Goal: Navigation & Orientation: Go to known website

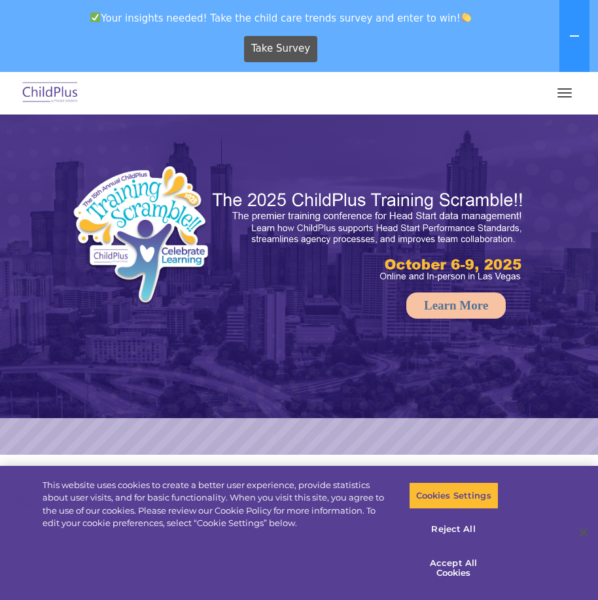
select select "MEDIUM"
click at [579, 281] on rs-arrow at bounding box center [576, 284] width 26 height 26
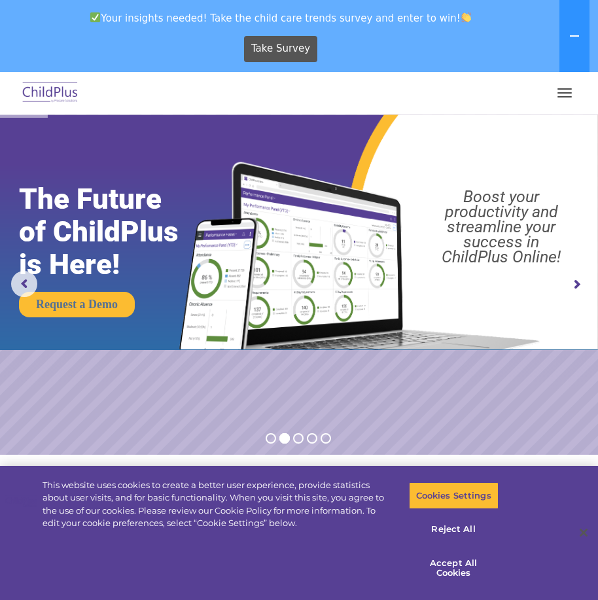
click at [580, 281] on rs-arrow at bounding box center [576, 284] width 26 height 26
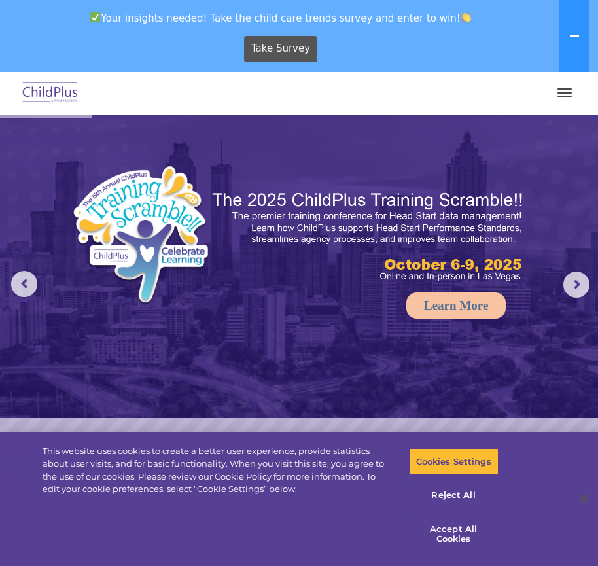
select select "MEDIUM"
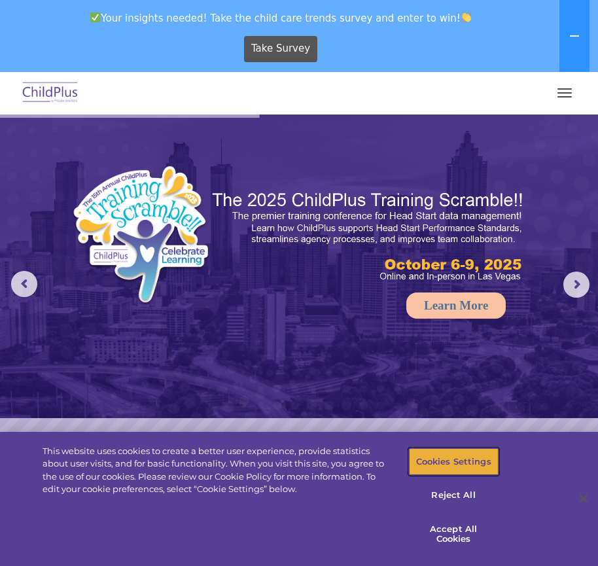
click at [441, 453] on button "Cookies Settings" at bounding box center [454, 461] width 90 height 27
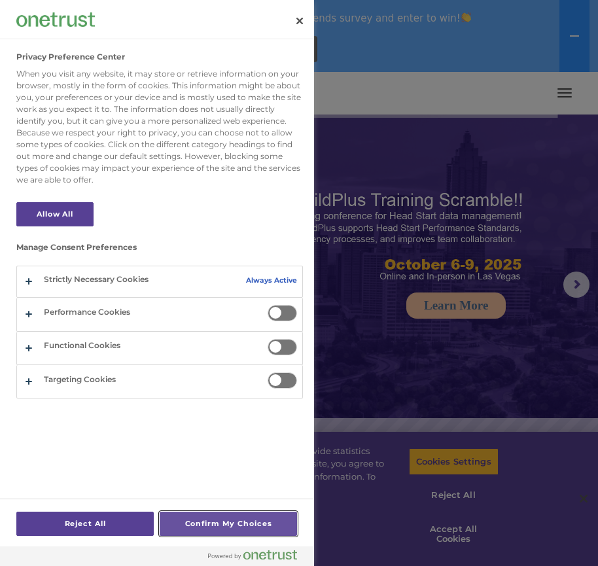
click at [242, 522] on button "Confirm My Choices" at bounding box center [228, 523] width 137 height 24
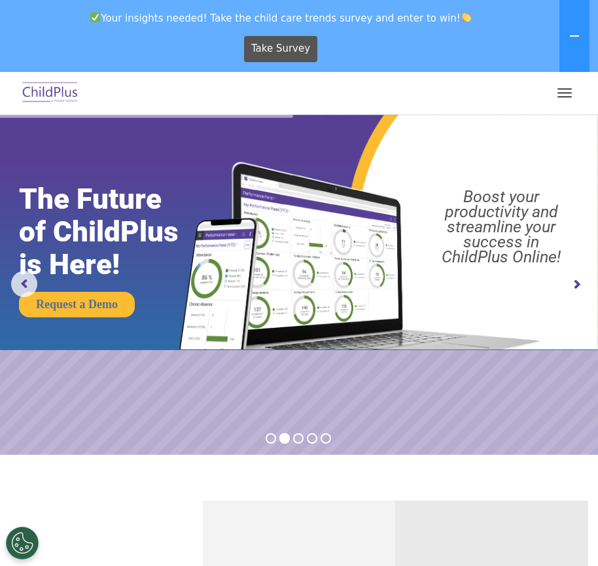
click at [575, 281] on rs-arrow at bounding box center [576, 284] width 26 height 26
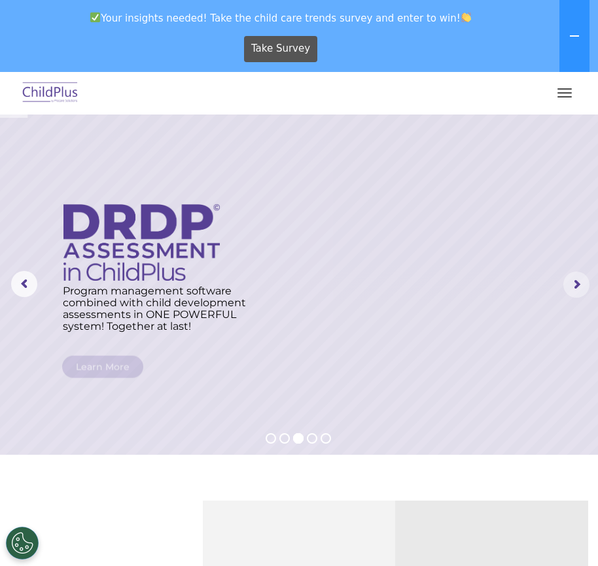
click at [575, 281] on rs-arrow at bounding box center [576, 284] width 26 height 26
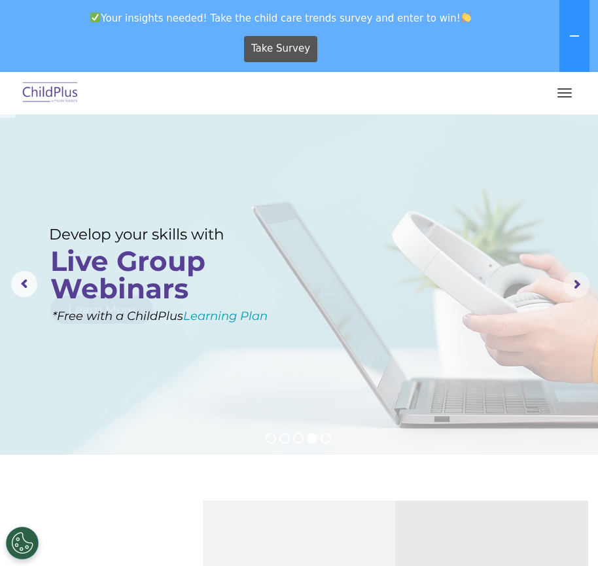
click at [575, 281] on rs-arrow at bounding box center [576, 284] width 26 height 26
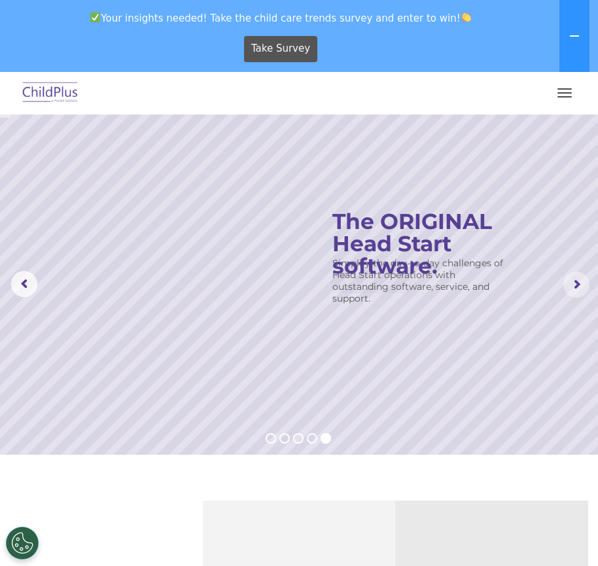
click at [575, 281] on rs-arrow at bounding box center [576, 284] width 26 height 26
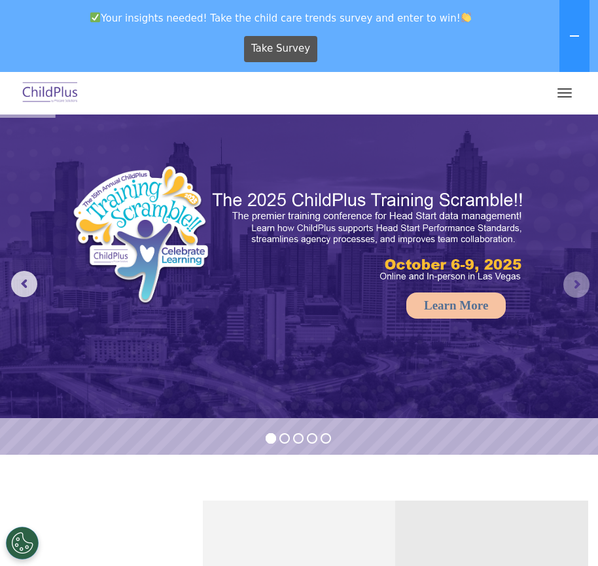
click at [569, 278] on rs-arrow at bounding box center [576, 284] width 26 height 26
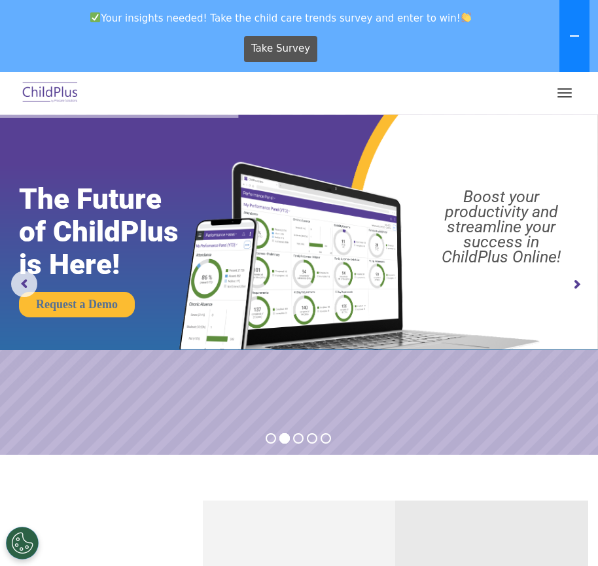
click at [575, 33] on icon at bounding box center [574, 36] width 10 height 10
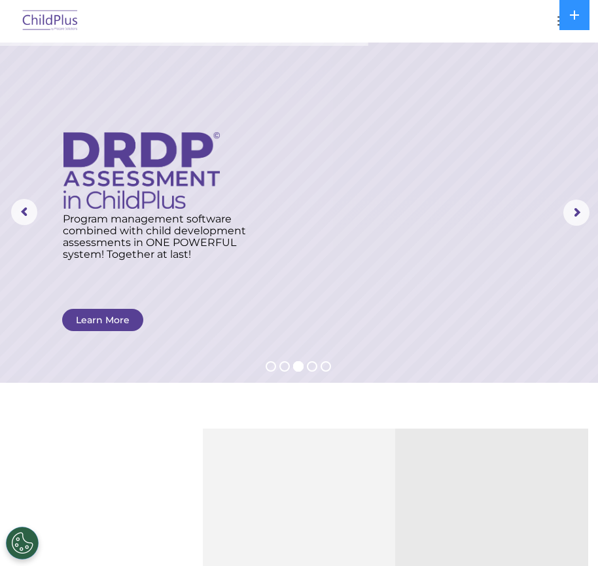
click at [61, 18] on img at bounding box center [50, 21] width 61 height 31
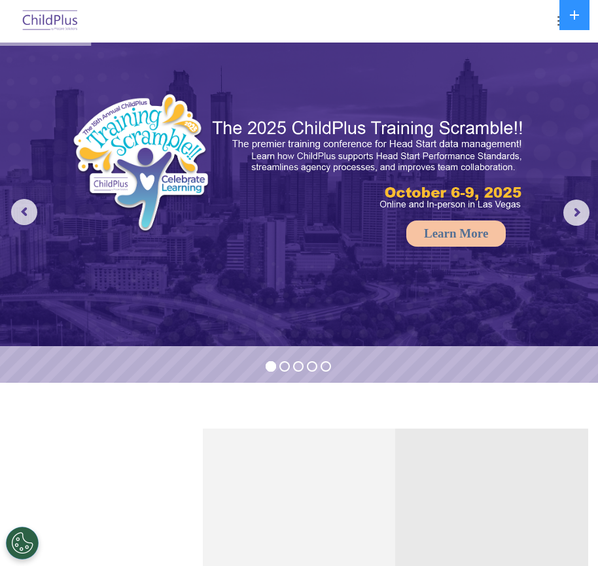
select select "MEDIUM"
